Goal: Task Accomplishment & Management: Use online tool/utility

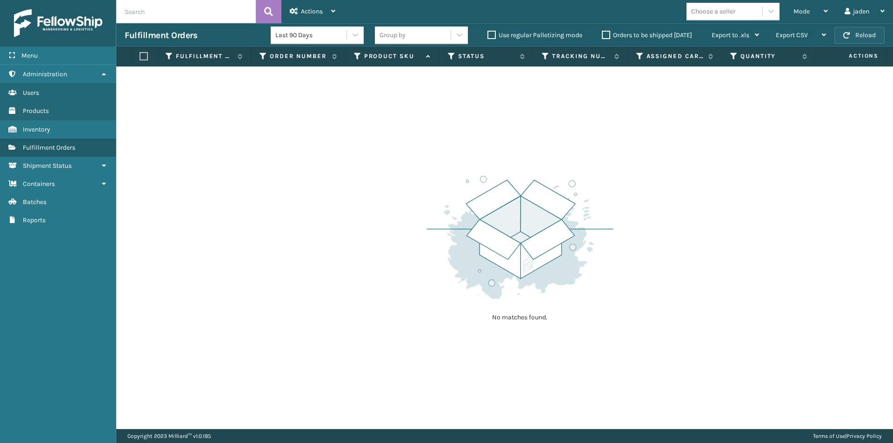
click at [862, 29] on button "Reload" at bounding box center [860, 35] width 50 height 17
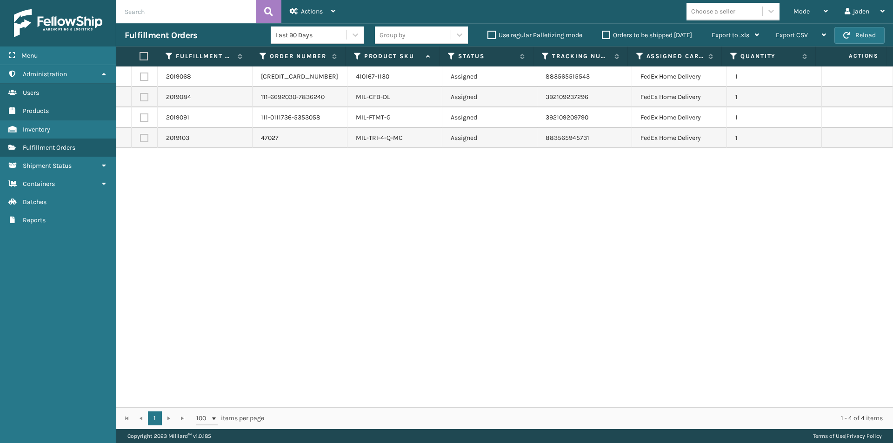
drag, startPoint x: 829, startPoint y: 237, endPoint x: 502, endPoint y: 278, distance: 329.7
click at [502, 278] on div "2019068 129022732854047 410167-1130 Assigned 883565515543 FedEx Home Delivery 1…" at bounding box center [504, 237] width 777 height 341
drag, startPoint x: 638, startPoint y: 217, endPoint x: 628, endPoint y: 216, distance: 10.7
drag, startPoint x: 628, startPoint y: 216, endPoint x: 335, endPoint y: 235, distance: 293.7
click at [325, 250] on div "2019068 129022732854047 410167-1130 Assigned 883565515543 FedEx Home Delivery 1…" at bounding box center [504, 237] width 777 height 341
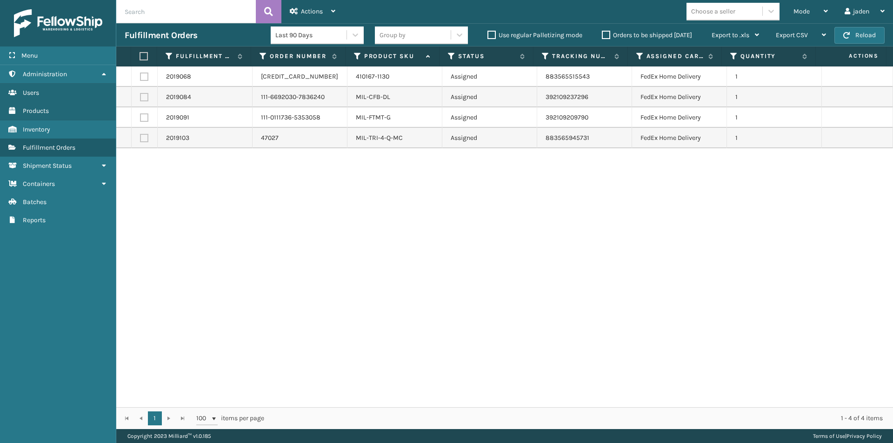
click at [142, 55] on label at bounding box center [143, 56] width 6 height 8
click at [140, 55] on input "checkbox" at bounding box center [140, 57] width 0 height 6
checkbox input "true"
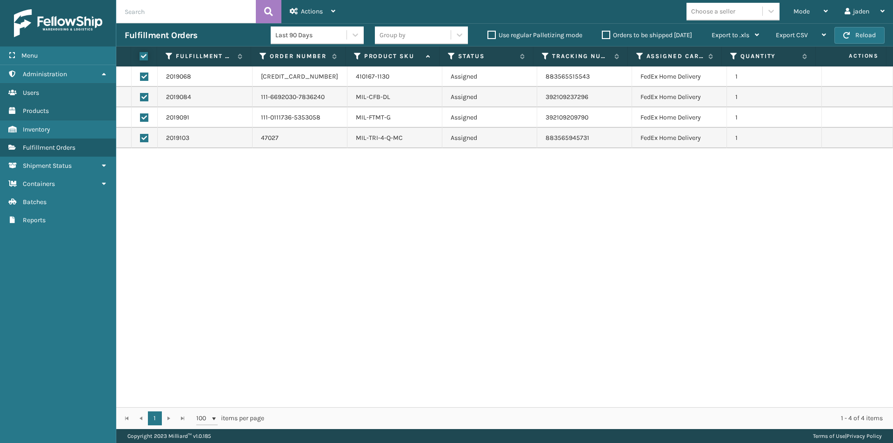
checkbox input "true"
click at [325, 3] on div "Actions" at bounding box center [313, 11] width 46 height 23
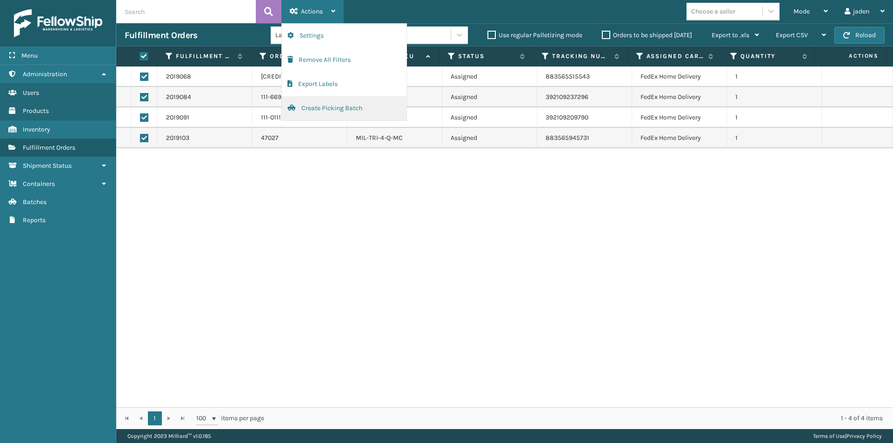
click at [301, 113] on button "Create Picking Batch" at bounding box center [344, 108] width 125 height 24
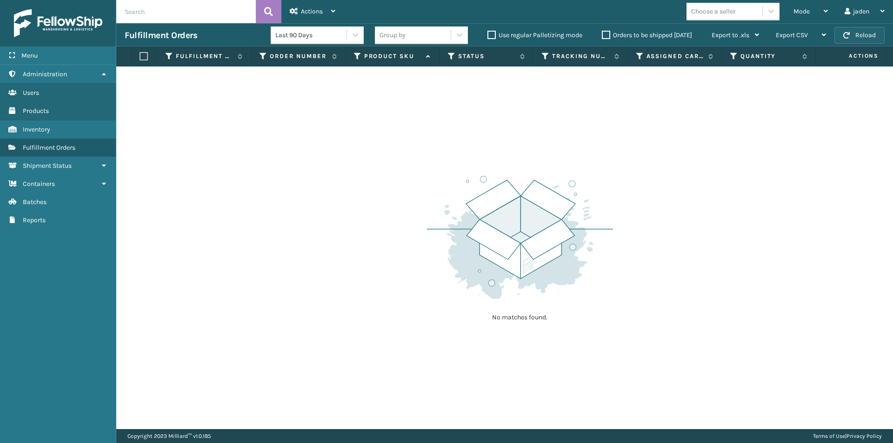
click at [862, 35] on button "Reload" at bounding box center [860, 35] width 50 height 17
click at [801, 18] on div "Mode" at bounding box center [811, 11] width 34 height 23
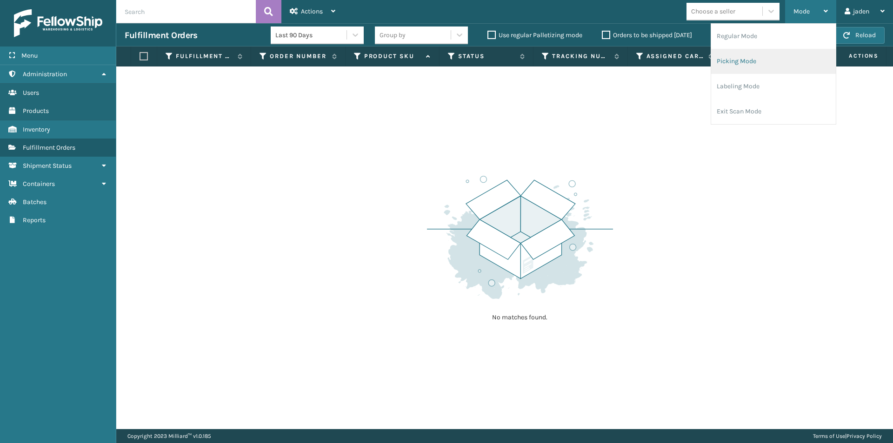
click at [768, 63] on li "Picking Mode" at bounding box center [773, 61] width 125 height 25
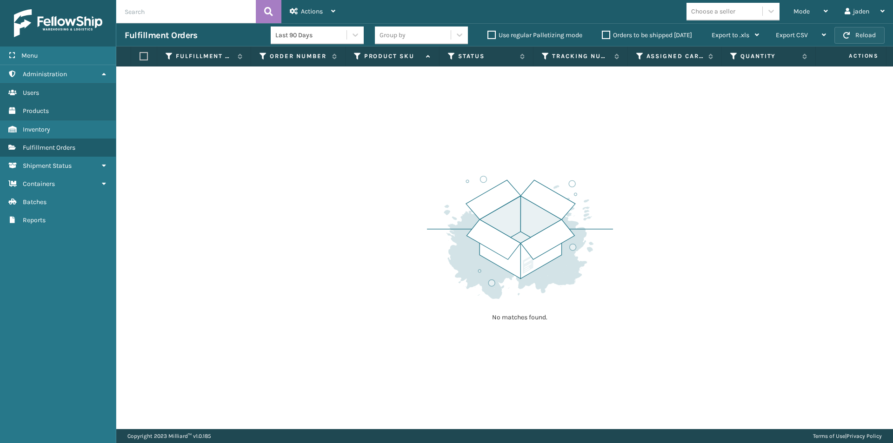
click at [855, 34] on button "Reload" at bounding box center [860, 35] width 50 height 17
click at [797, 10] on span "Mode" at bounding box center [802, 11] width 16 height 8
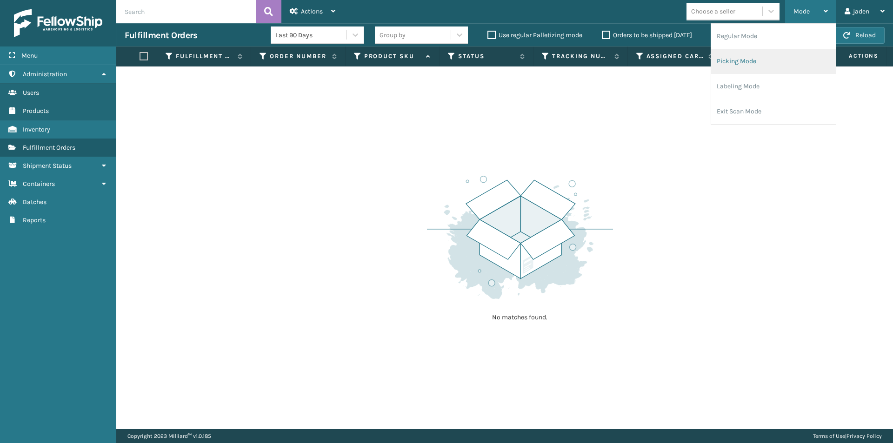
click at [745, 58] on li "Picking Mode" at bounding box center [773, 61] width 125 height 25
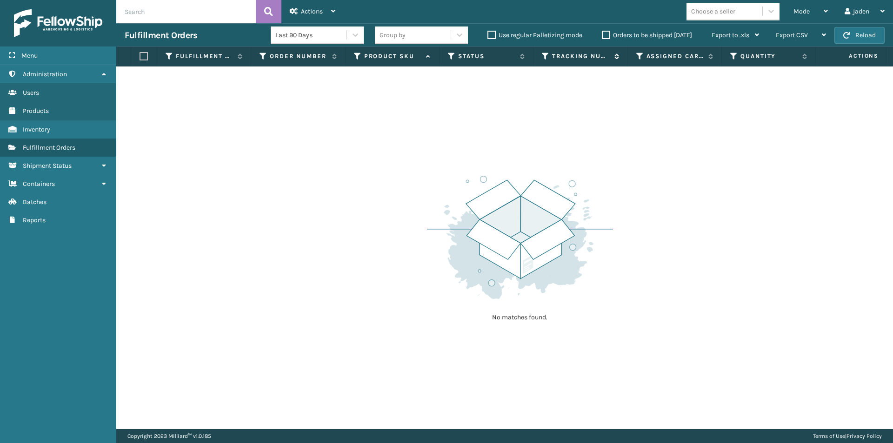
drag, startPoint x: 570, startPoint y: 151, endPoint x: 612, endPoint y: 54, distance: 105.4
click at [374, 134] on div "No matches found." at bounding box center [504, 248] width 777 height 363
click at [860, 36] on button "Reload" at bounding box center [860, 35] width 50 height 17
click at [805, 15] on div "Mode" at bounding box center [811, 11] width 34 height 23
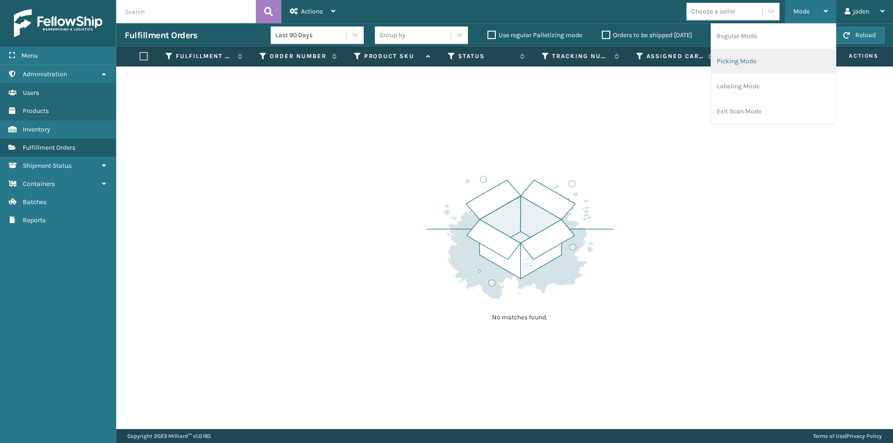
click at [754, 62] on li "Picking Mode" at bounding box center [773, 61] width 125 height 25
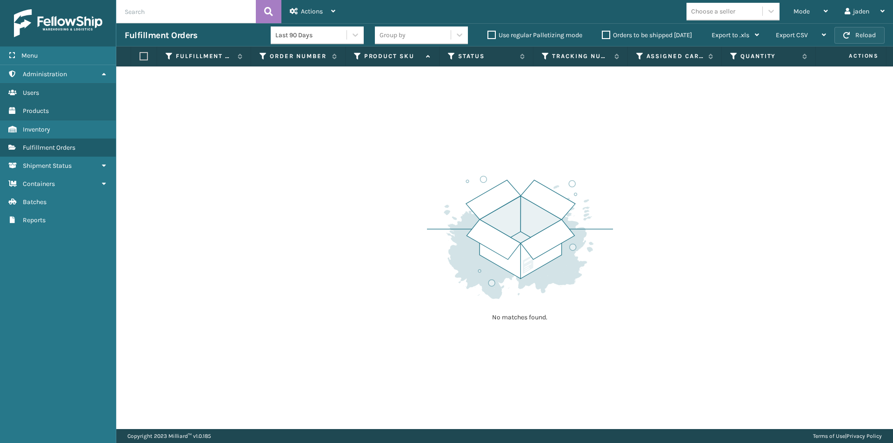
click at [859, 36] on button "Reload" at bounding box center [860, 35] width 50 height 17
click at [810, 13] on div "Mode" at bounding box center [811, 11] width 34 height 23
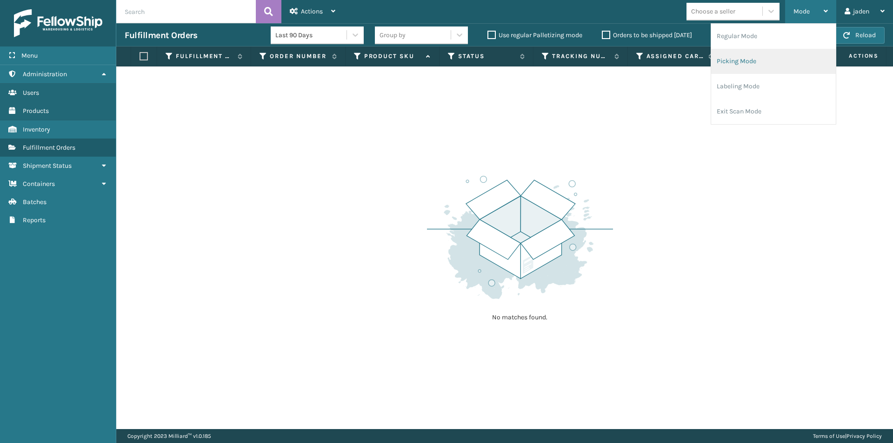
click at [762, 63] on li "Picking Mode" at bounding box center [773, 61] width 125 height 25
